Goal: Transaction & Acquisition: Book appointment/travel/reservation

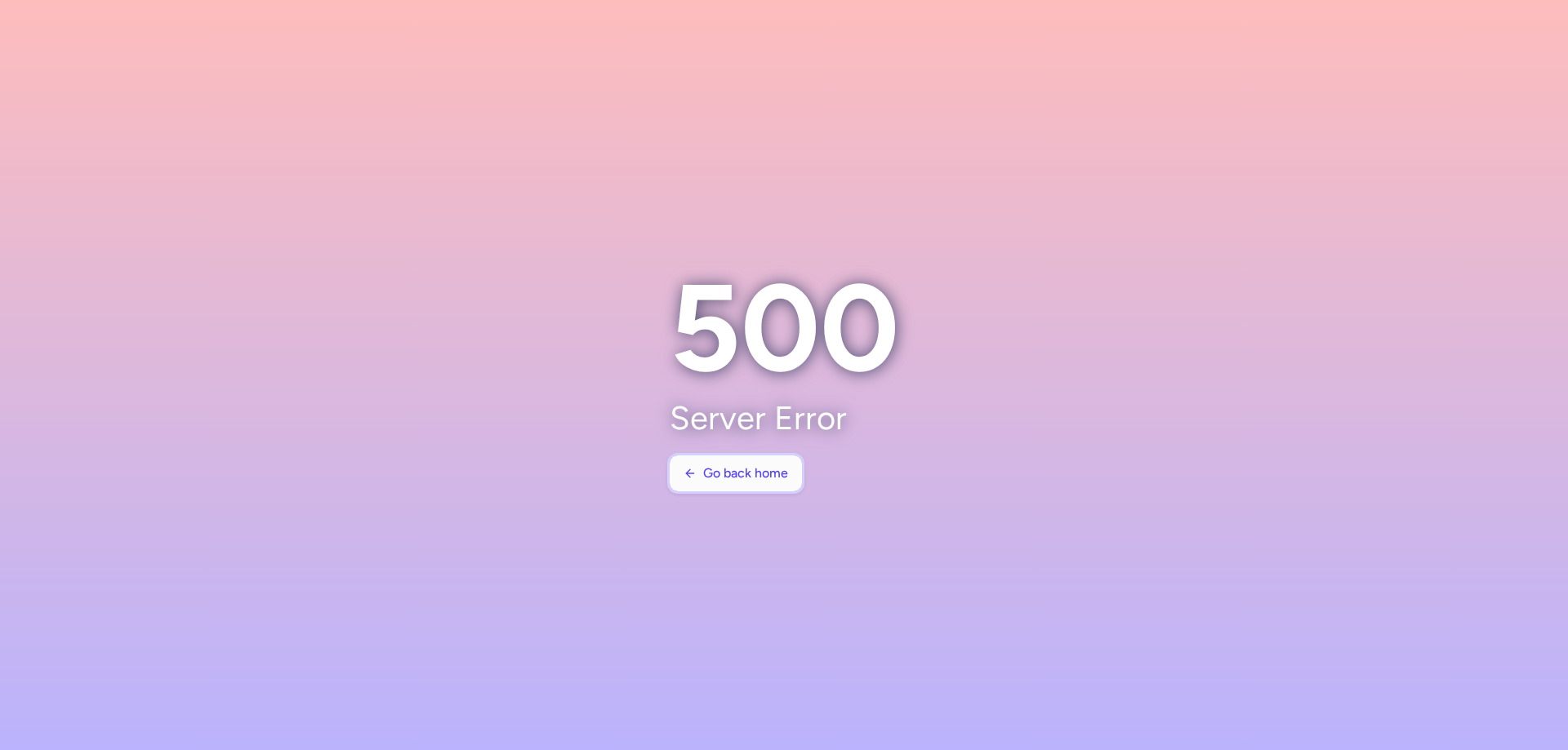
click at [768, 476] on span "Go back home" at bounding box center [745, 473] width 85 height 15
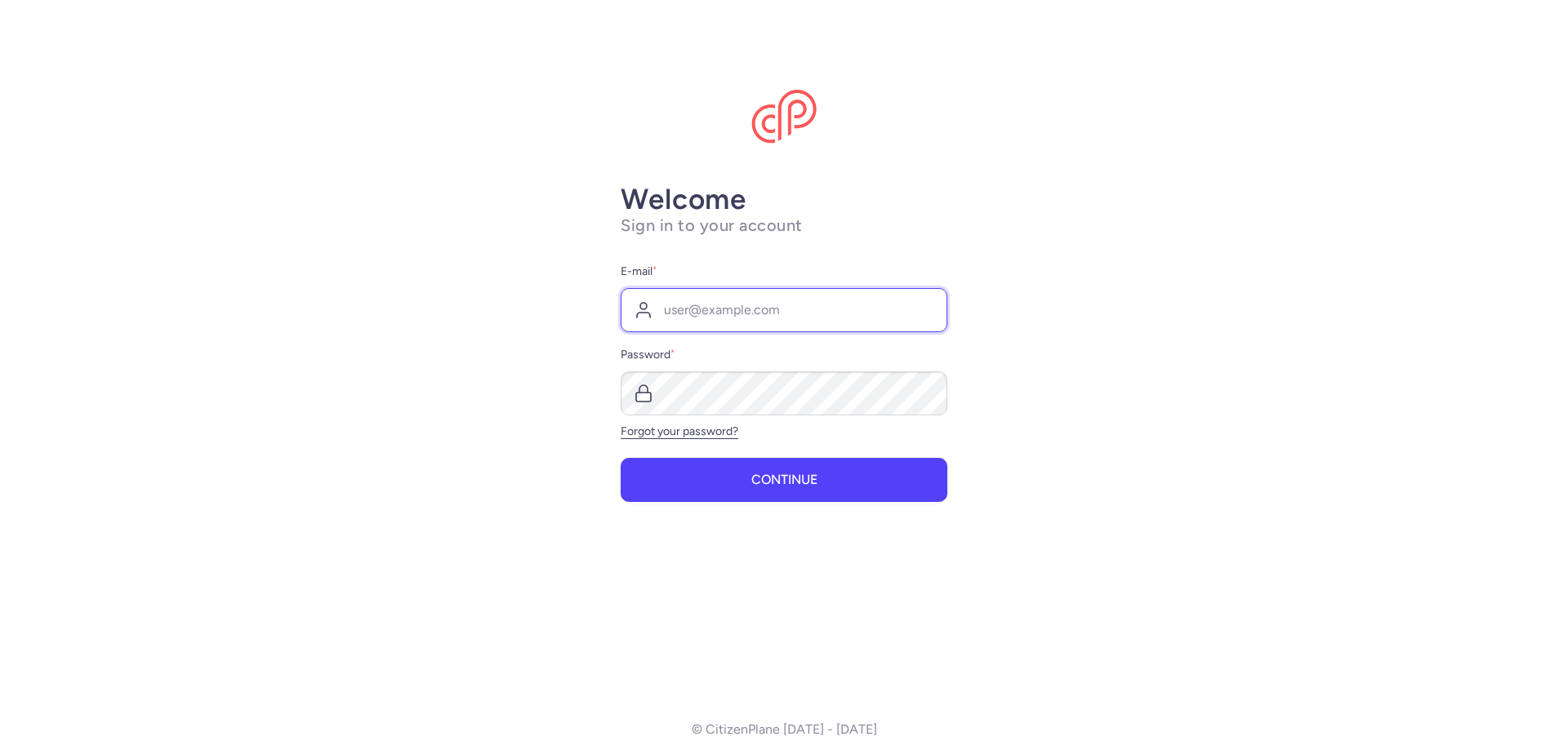
click at [718, 312] on input "E-mail *" at bounding box center [784, 309] width 327 height 44
type input "[EMAIL_ADDRESS][DOMAIN_NAME]"
click at [621, 458] on button "Continue" at bounding box center [784, 480] width 327 height 44
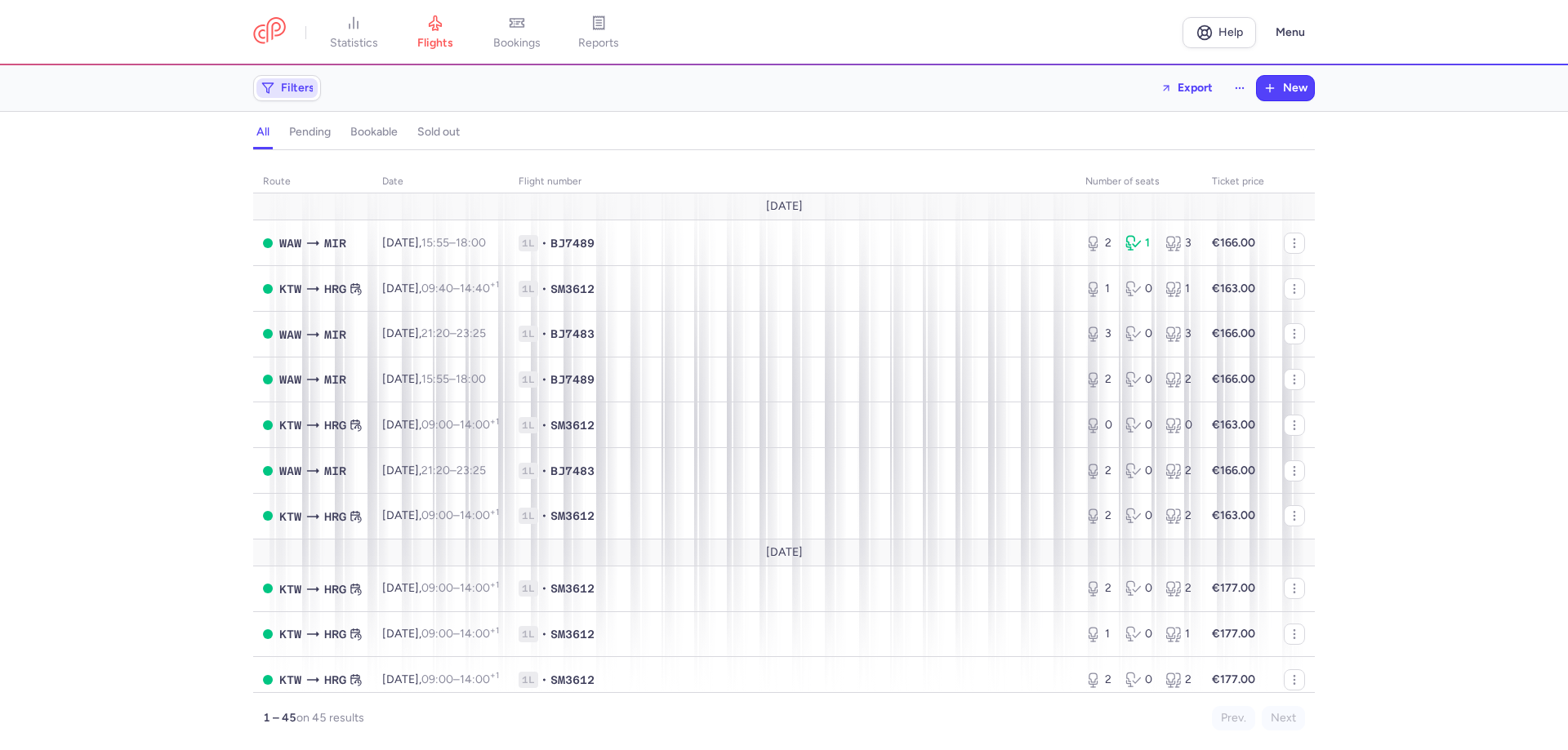
click at [302, 86] on span "Filters" at bounding box center [298, 88] width 33 height 13
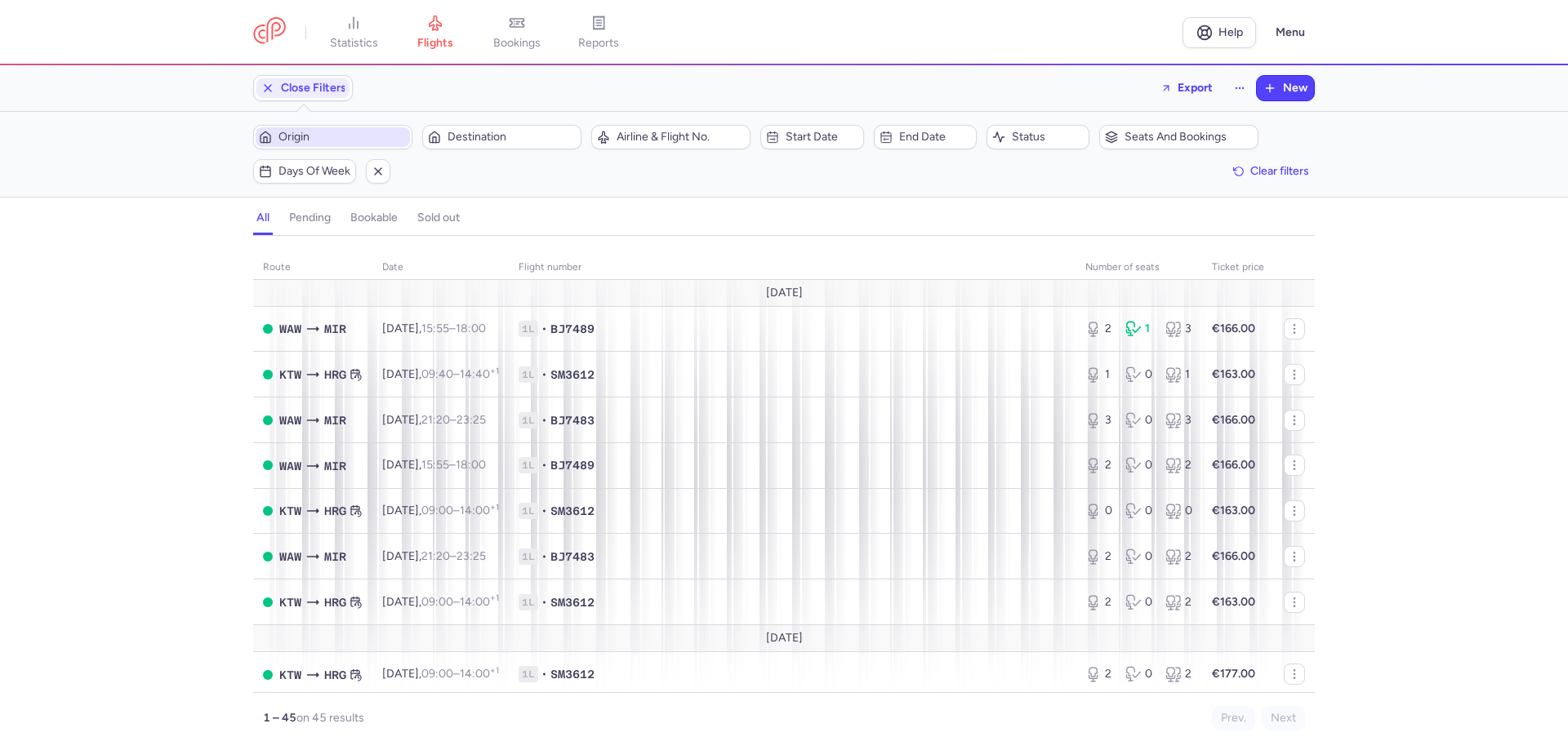
click at [363, 133] on span "Origin" at bounding box center [342, 137] width 128 height 13
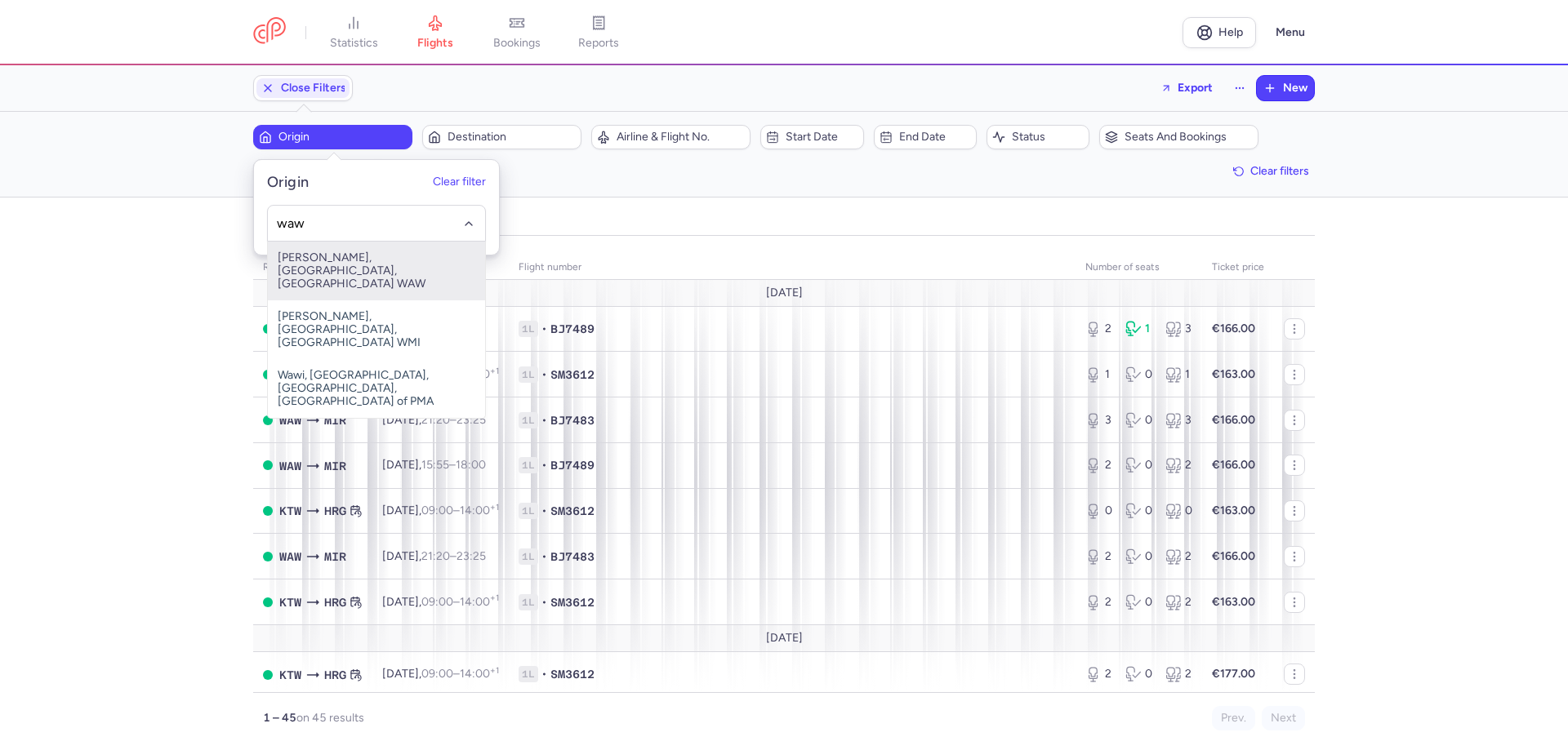
click at [373, 265] on span "[PERSON_NAME], [GEOGRAPHIC_DATA], [GEOGRAPHIC_DATA] WAW" at bounding box center [377, 271] width 218 height 59
type input "waw"
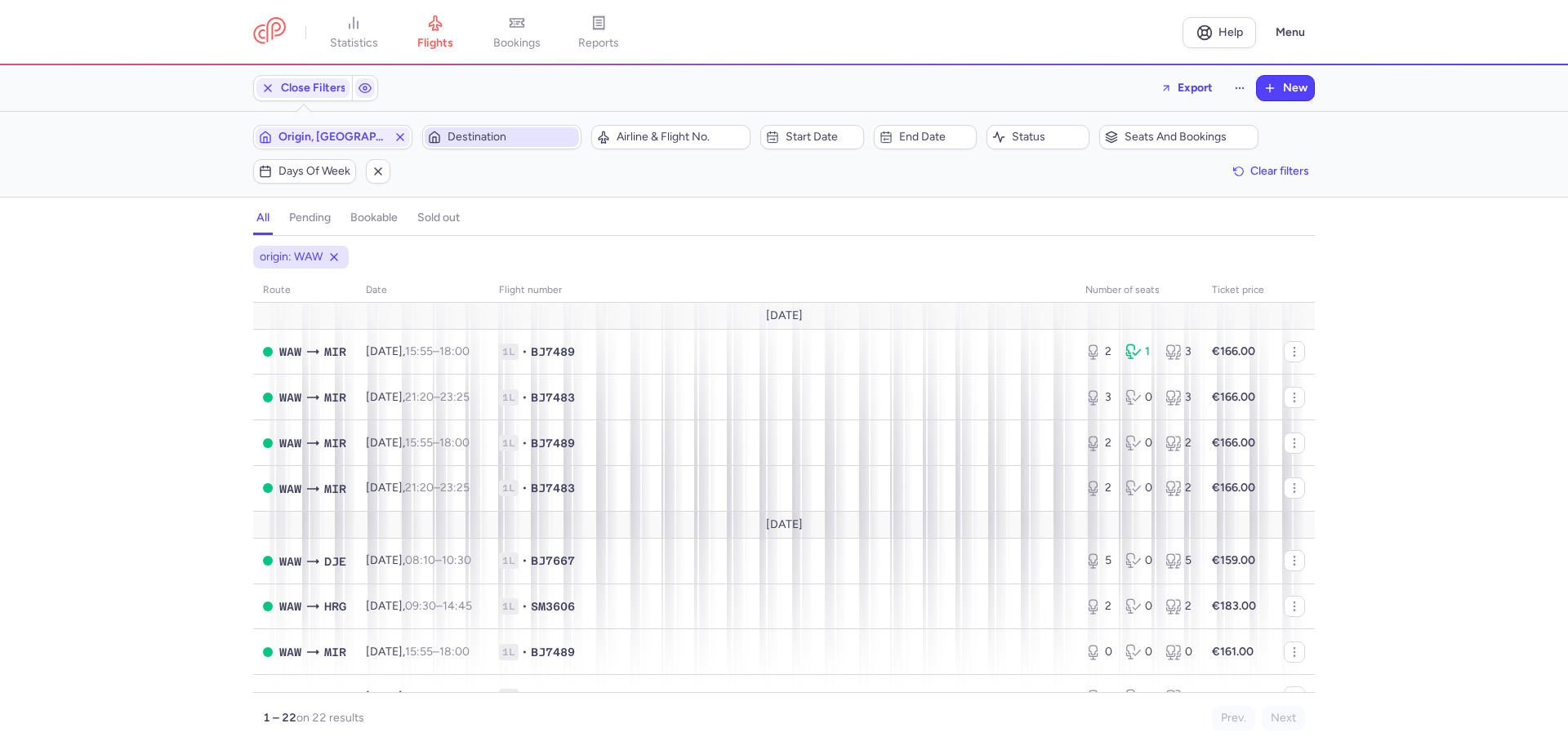
click at [535, 133] on span "Destination" at bounding box center [511, 137] width 128 height 13
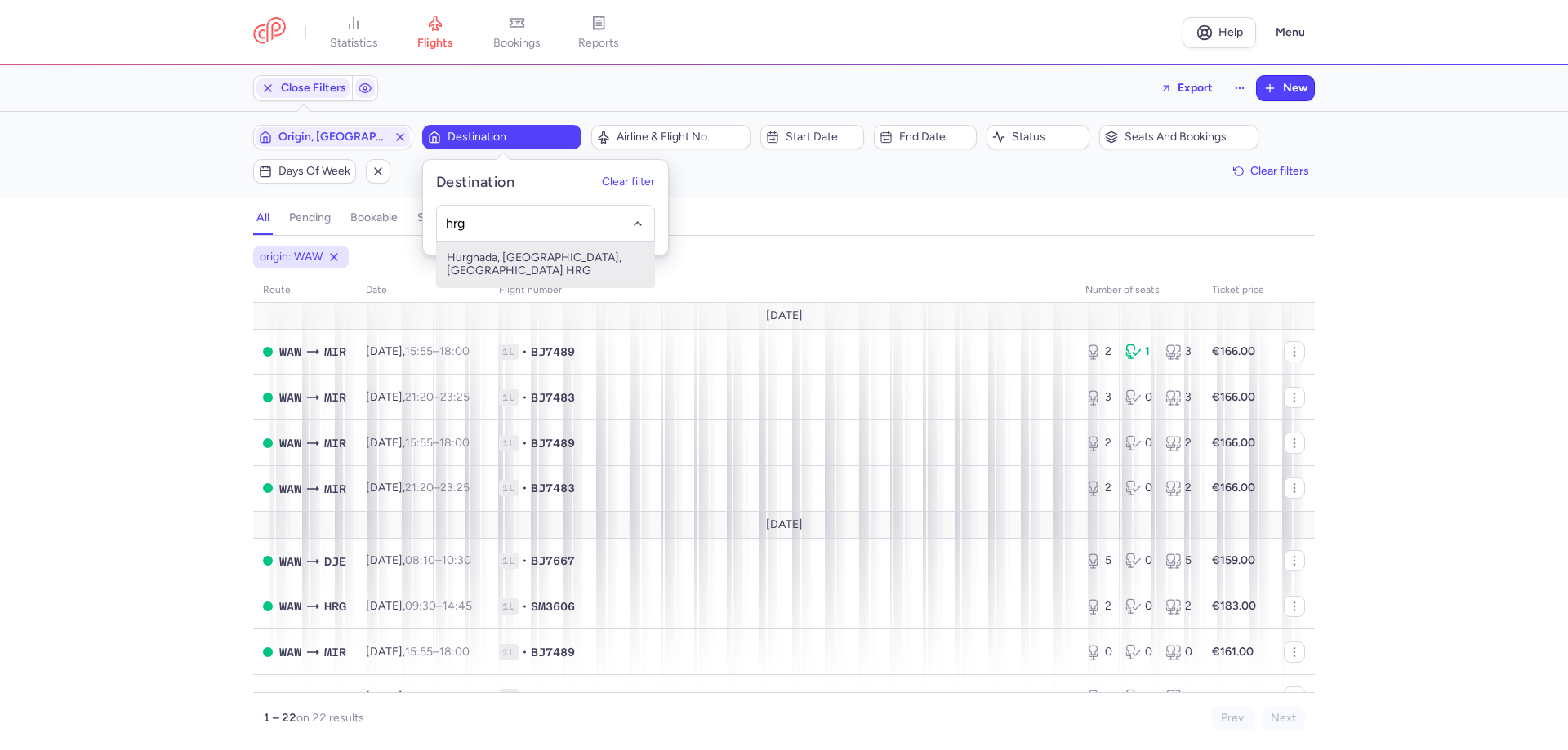
click at [543, 258] on span "Hurghada, [GEOGRAPHIC_DATA], [GEOGRAPHIC_DATA] HRG" at bounding box center [545, 264] width 218 height 46
type input "hrg"
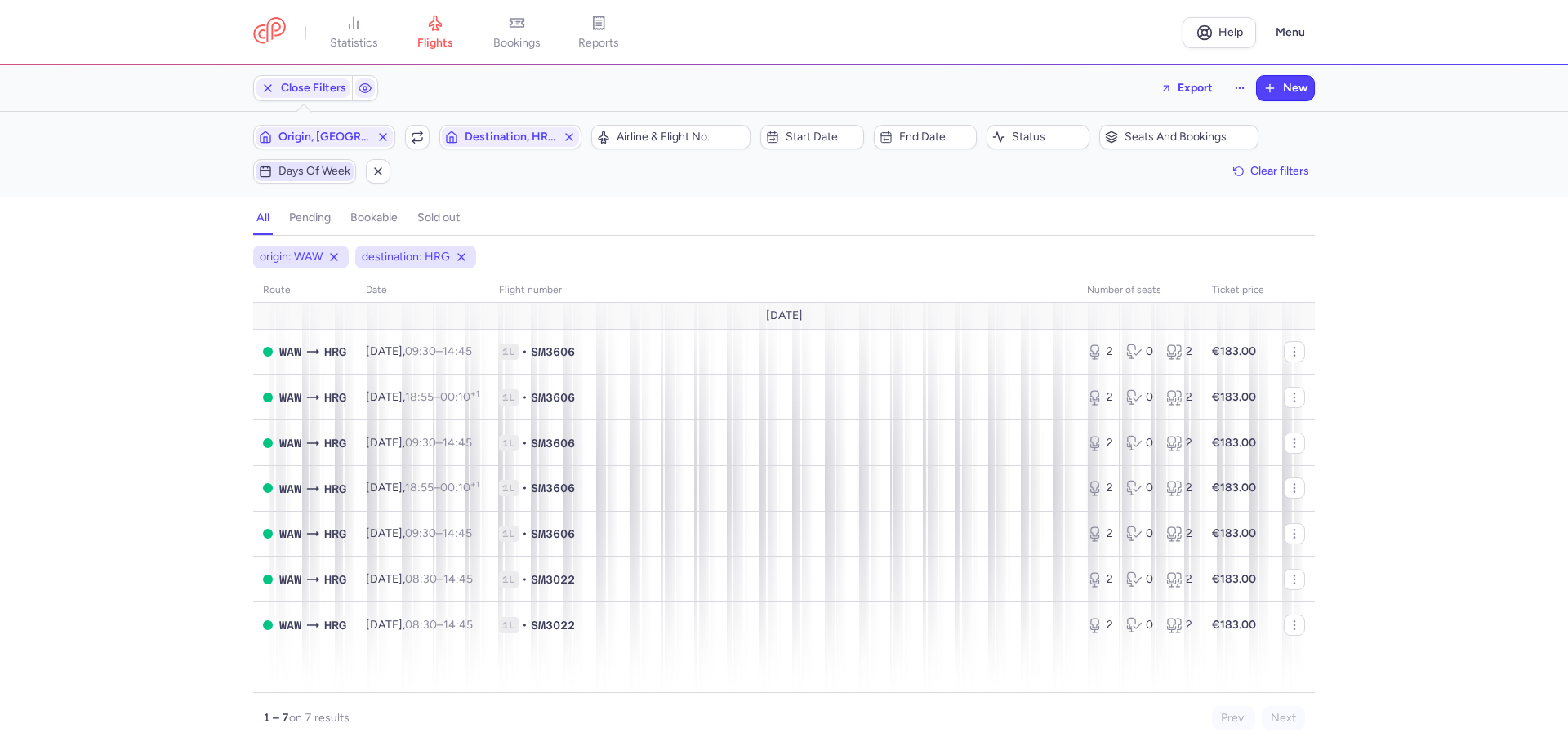
click at [348, 168] on span "Days of week" at bounding box center [314, 171] width 72 height 13
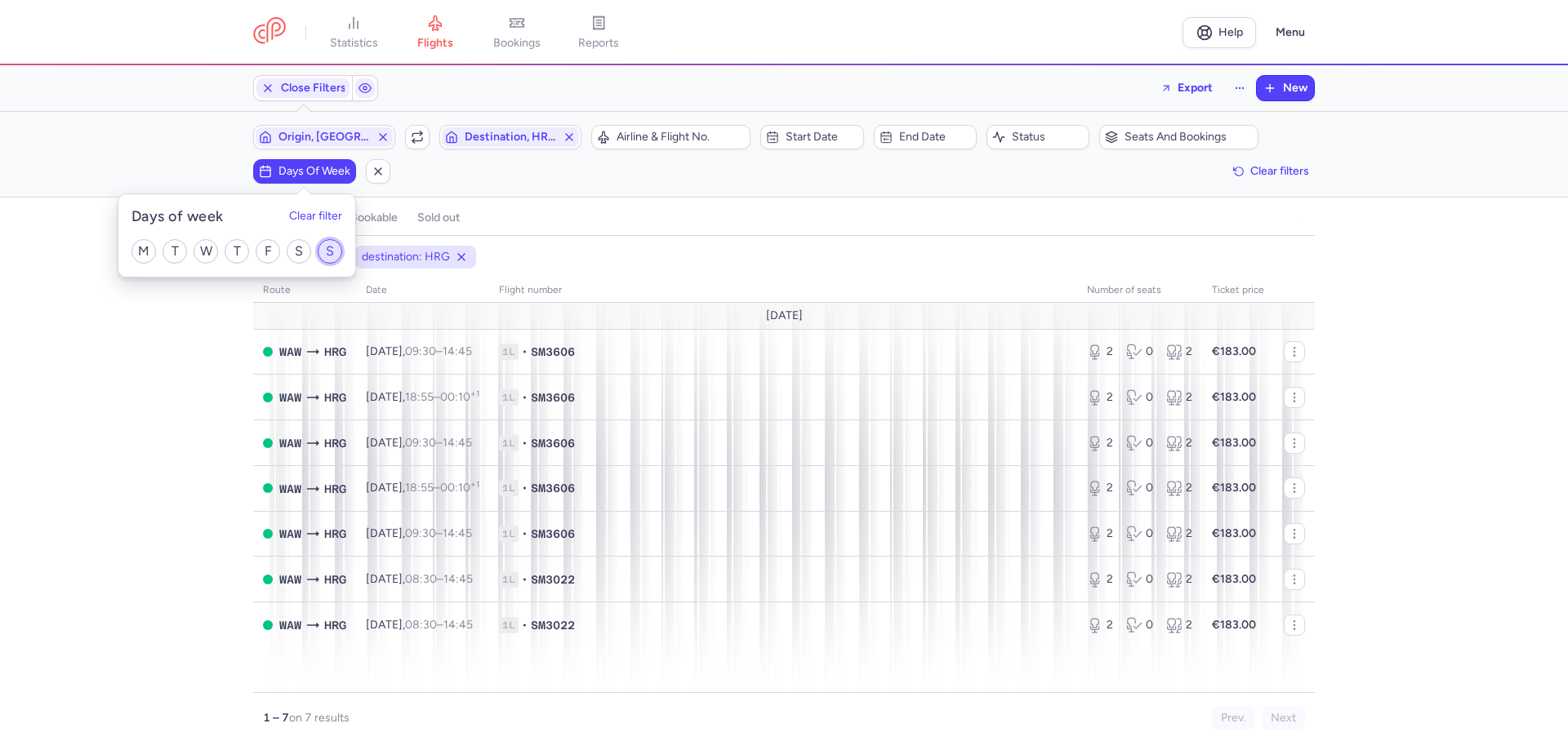
click at [322, 248] on input "S" at bounding box center [330, 251] width 24 height 24
checkbox input "true"
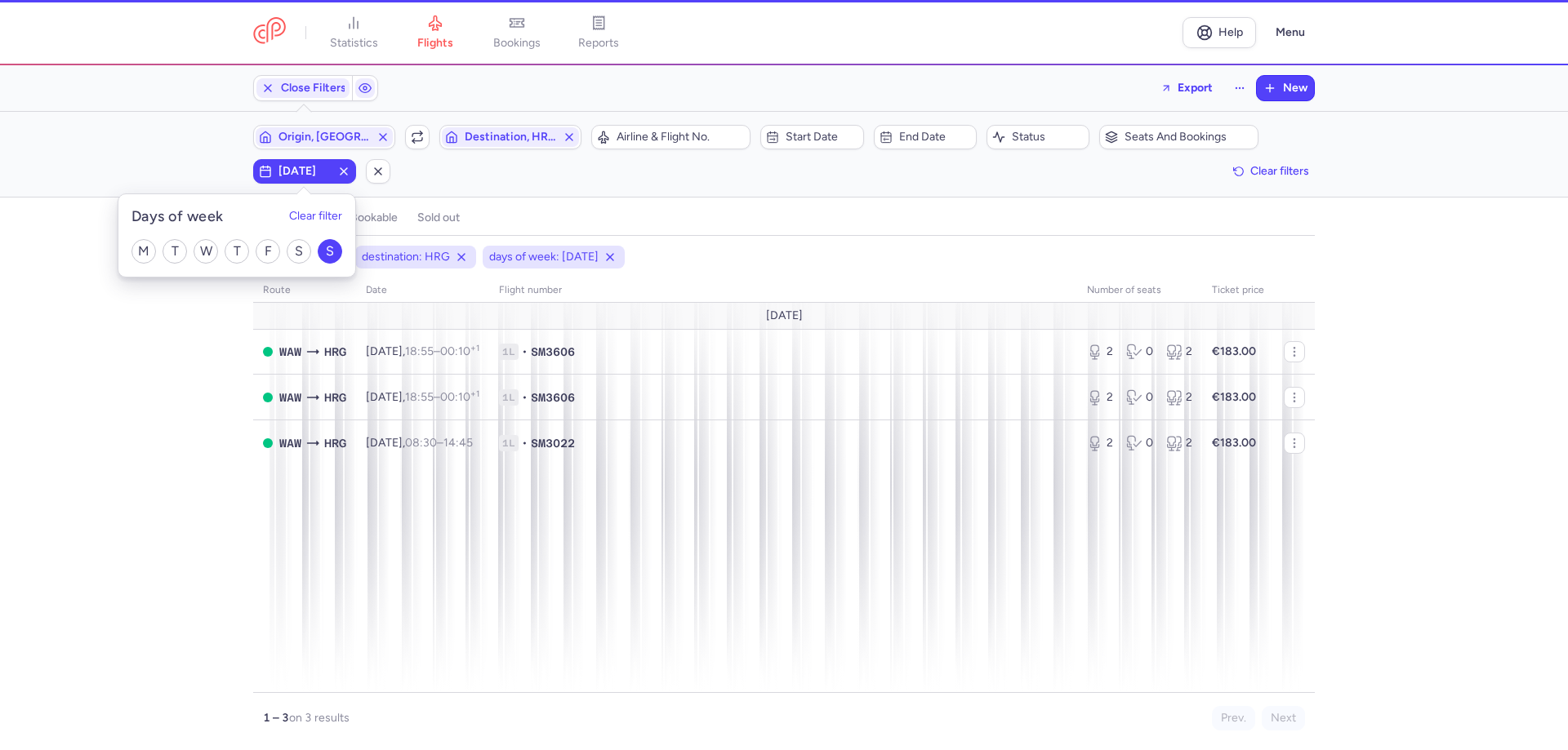
click at [684, 196] on div "Filters (3) – 3 results Origin, [GEOGRAPHIC_DATA] Include return Destination, H…" at bounding box center [784, 154] width 1568 height 85
